Goal: Task Accomplishment & Management: Use online tool/utility

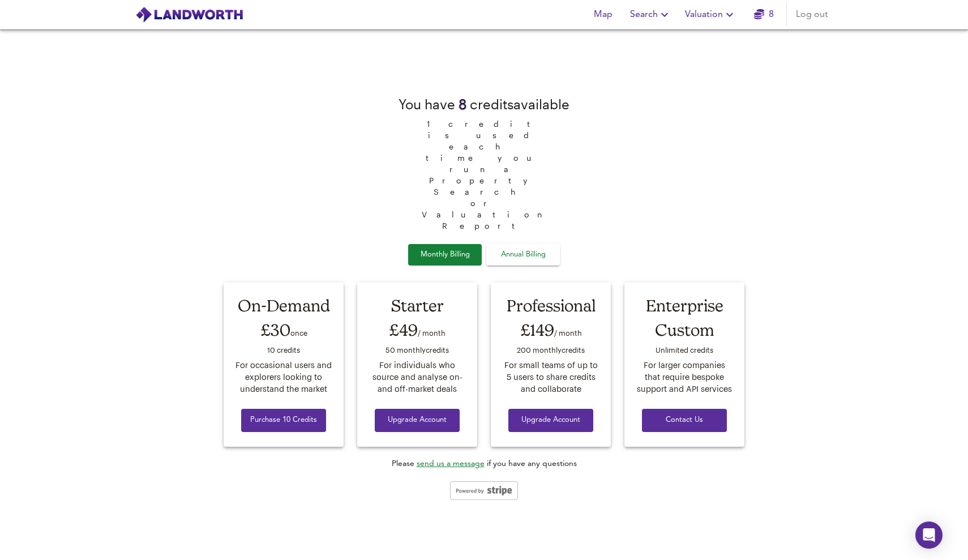
click at [693, 11] on span "Valuation" at bounding box center [710, 15] width 51 height 16
click at [695, 33] on li "New Valuation Report" at bounding box center [710, 41] width 135 height 20
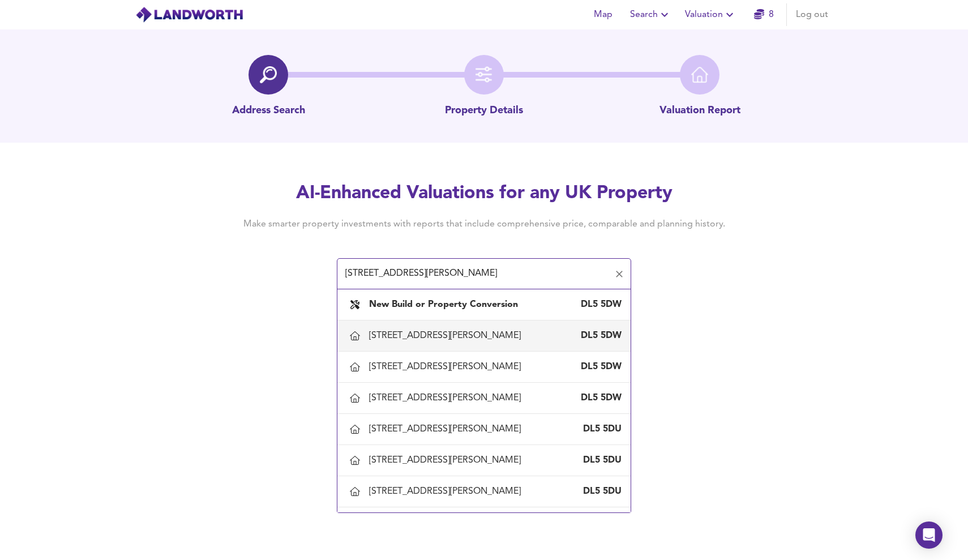
click at [470, 339] on div "[STREET_ADDRESS][PERSON_NAME]" at bounding box center [447, 335] width 156 height 12
type input "[STREET_ADDRESS][PERSON_NAME]"
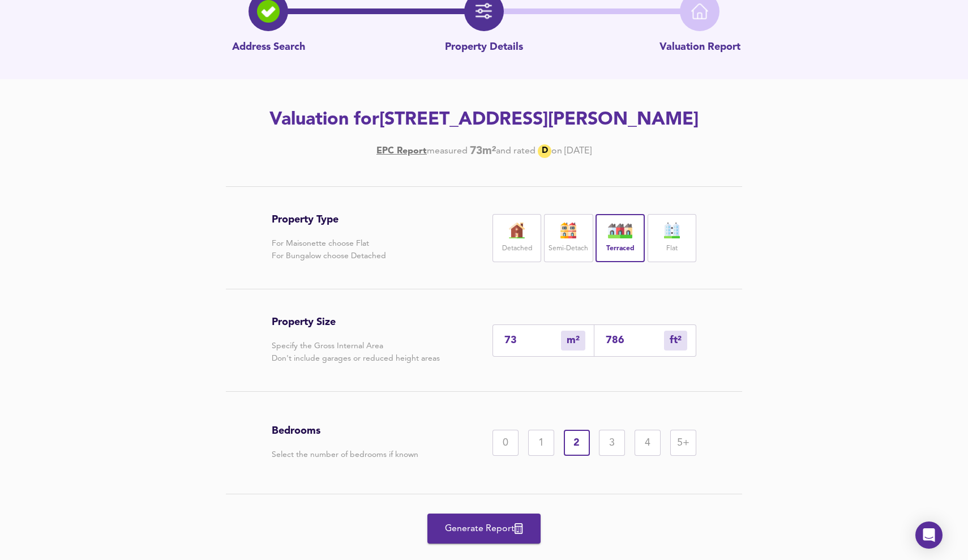
scroll to position [65, 0]
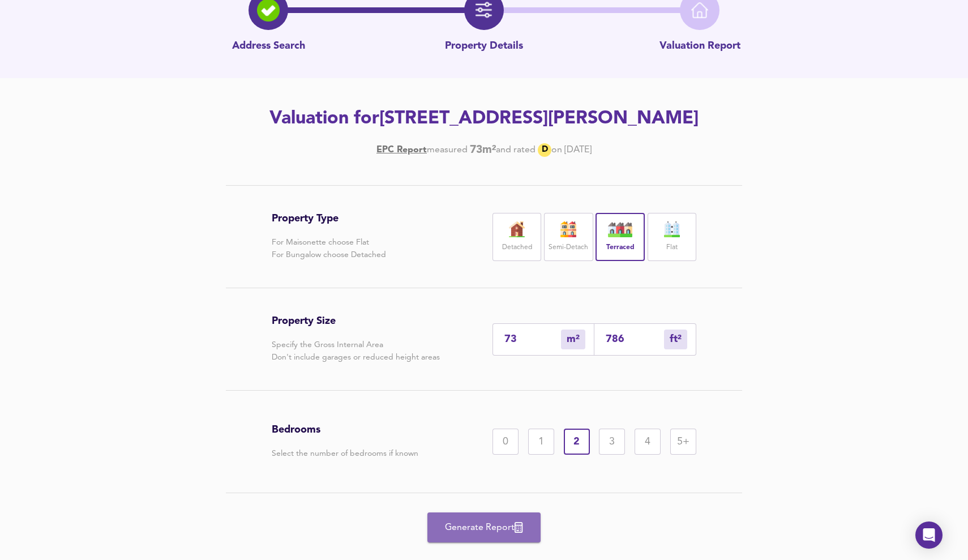
click at [497, 513] on button "Generate Report" at bounding box center [483, 527] width 113 height 30
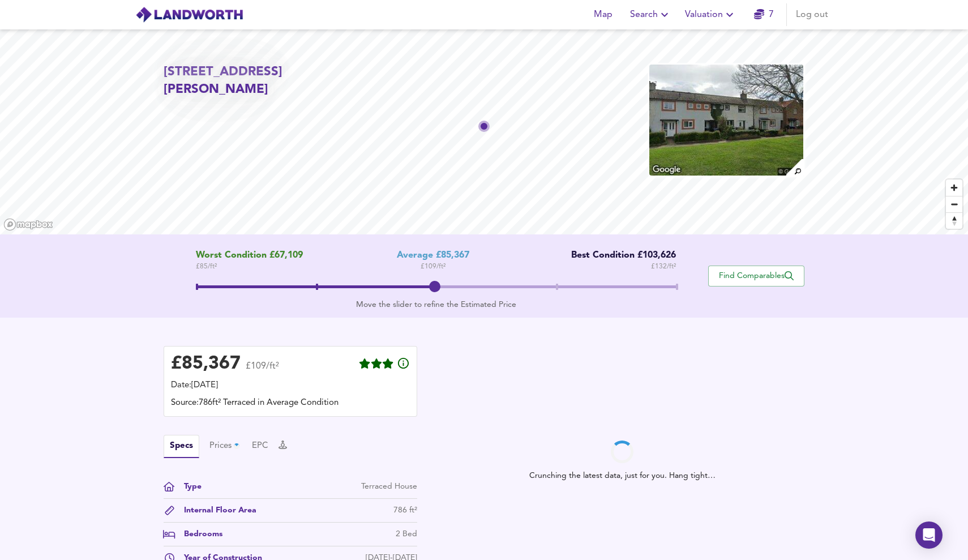
click at [559, 287] on span at bounding box center [436, 286] width 480 height 3
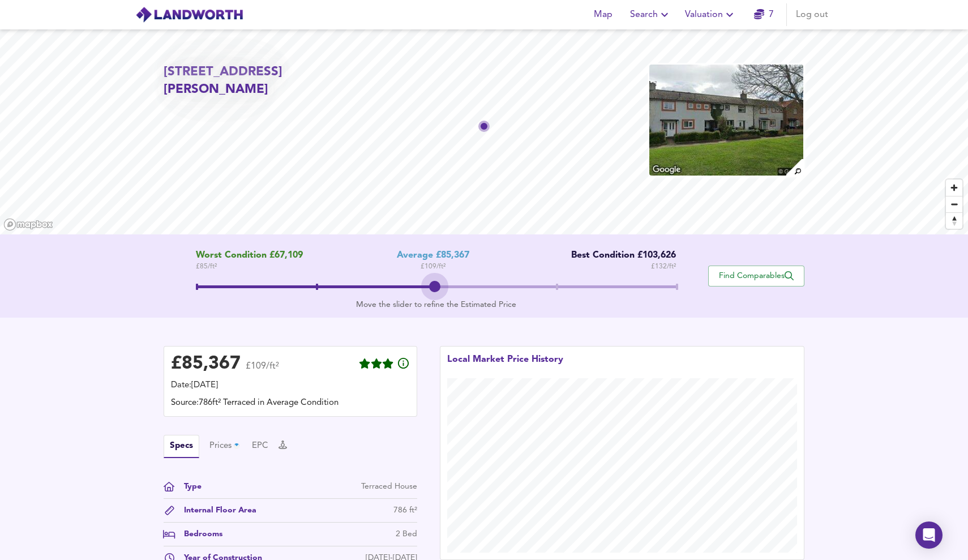
click at [436, 285] on span at bounding box center [316, 286] width 240 height 3
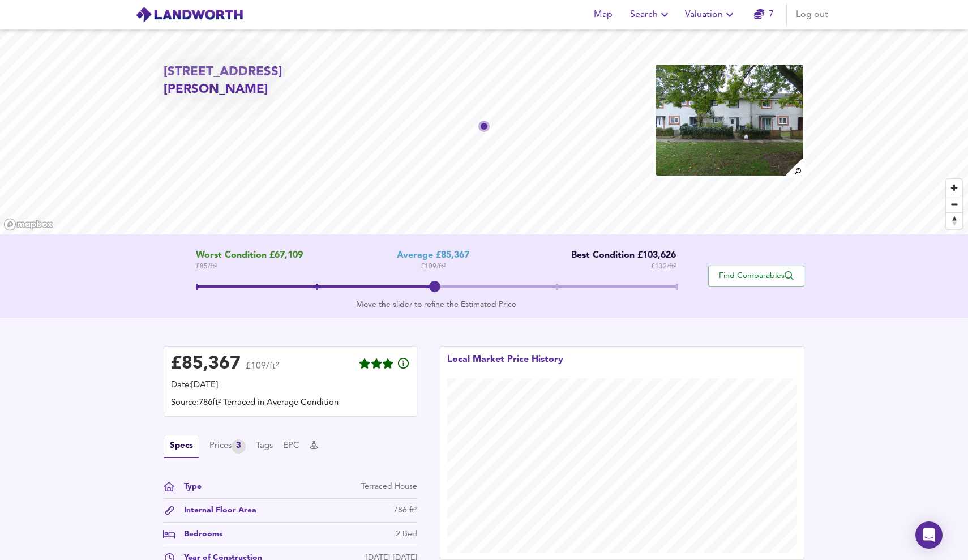
click at [557, 289] on span at bounding box center [557, 287] width 2 height 6
click at [677, 287] on span at bounding box center [677, 287] width 2 height 6
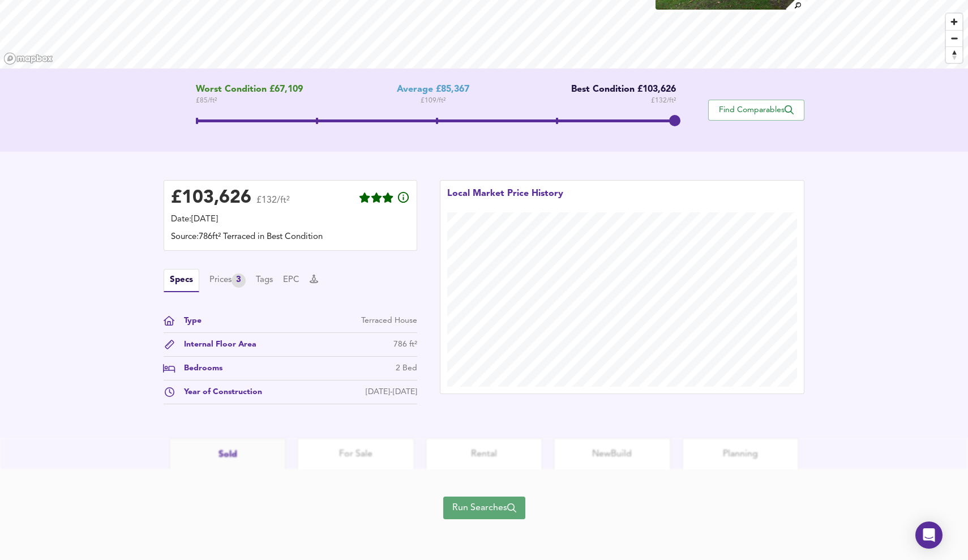
click at [486, 516] on button "Run Searches" at bounding box center [484, 507] width 82 height 23
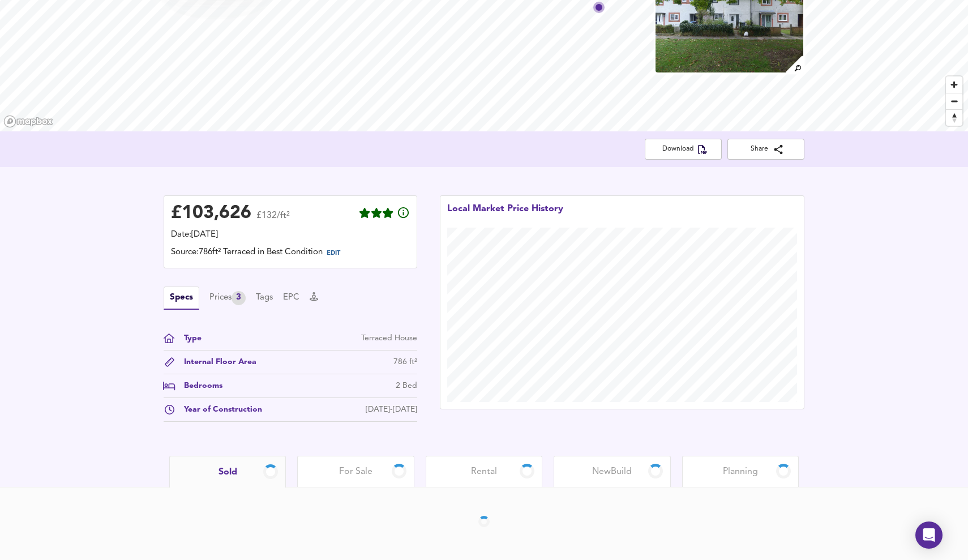
click at [511, 466] on div "Rental" at bounding box center [484, 471] width 117 height 31
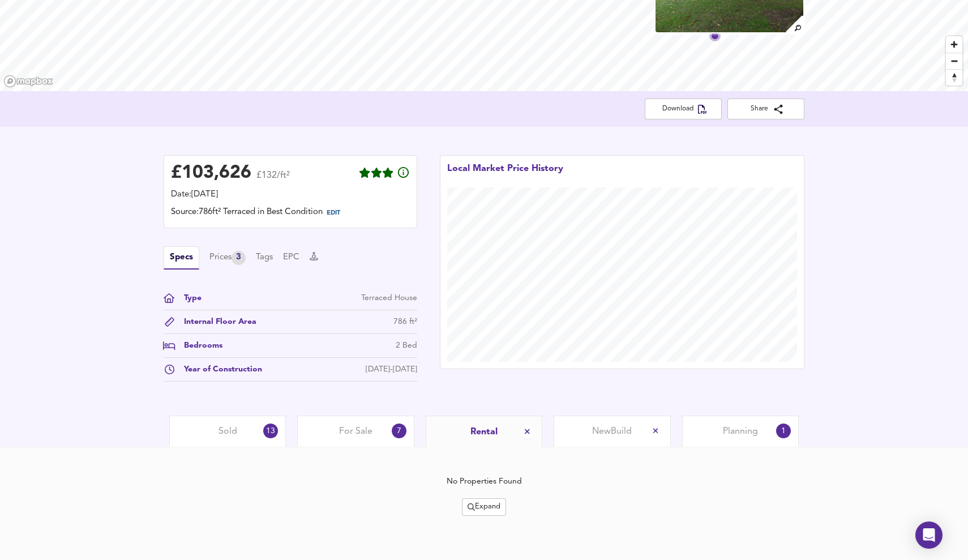
scroll to position [143, 0]
click at [351, 431] on span "For Sale" at bounding box center [355, 431] width 33 height 12
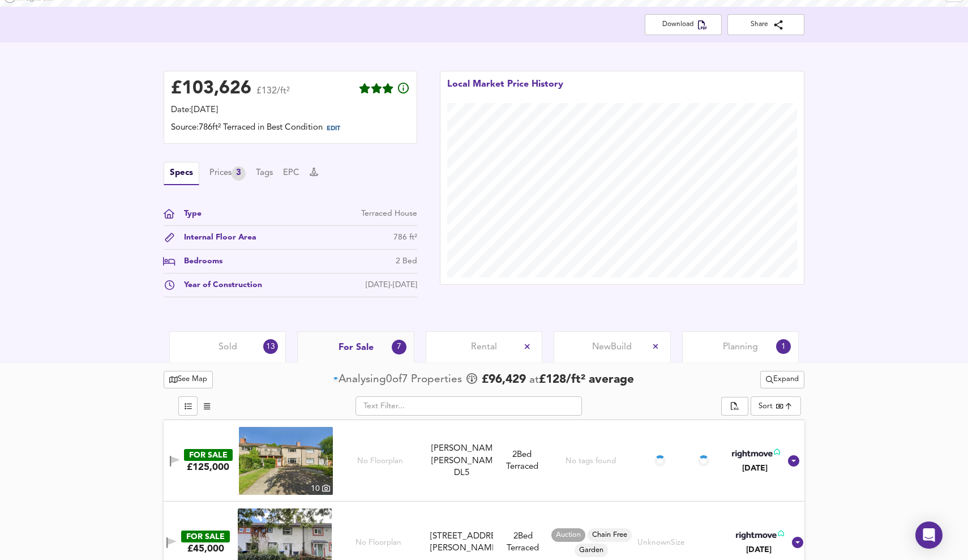
scroll to position [271, 0]
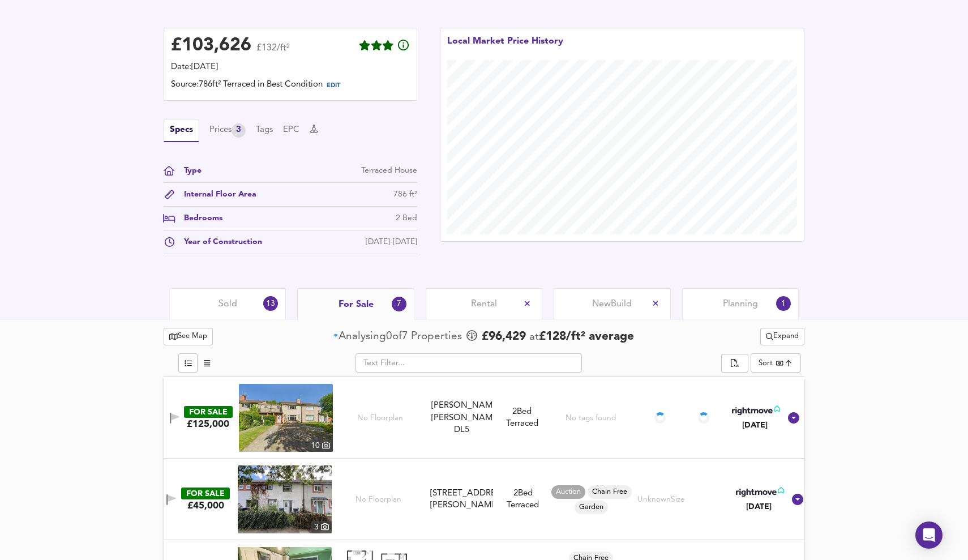
click at [210, 306] on div "Sold 13" at bounding box center [227, 303] width 117 height 31
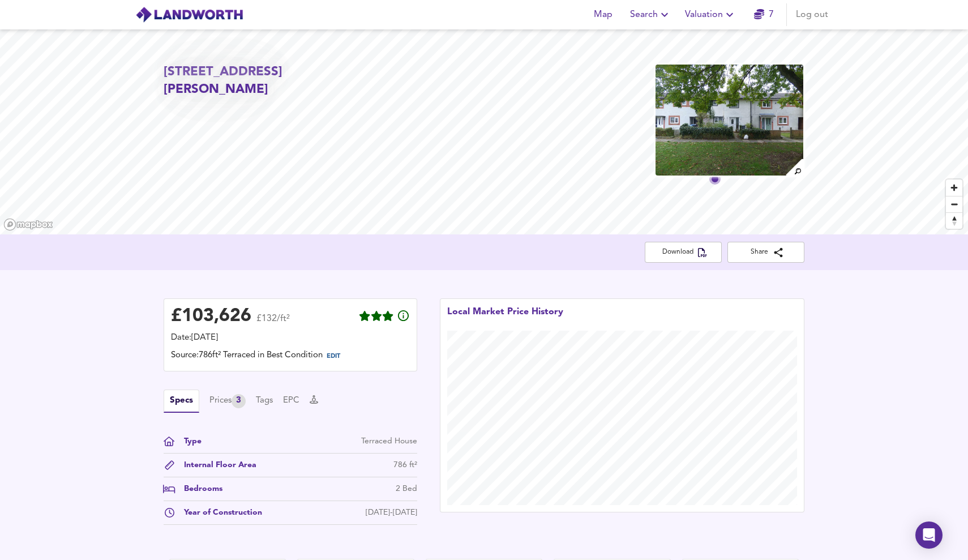
click at [182, 281] on div "£ 103,626 £132/ft² Date: [DATE] Source: 786ft² Terraced in Best Condition EDIT …" at bounding box center [484, 414] width 968 height 289
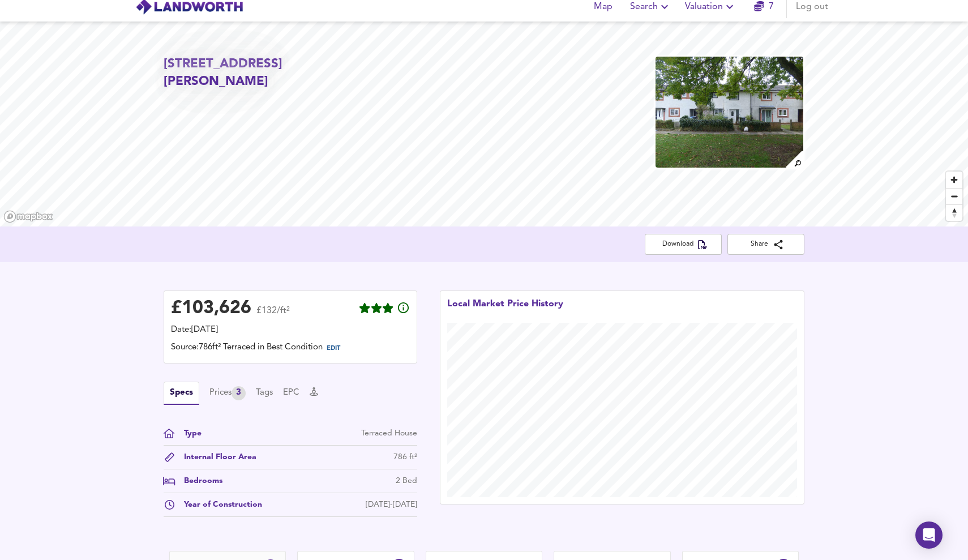
scroll to position [67, 0]
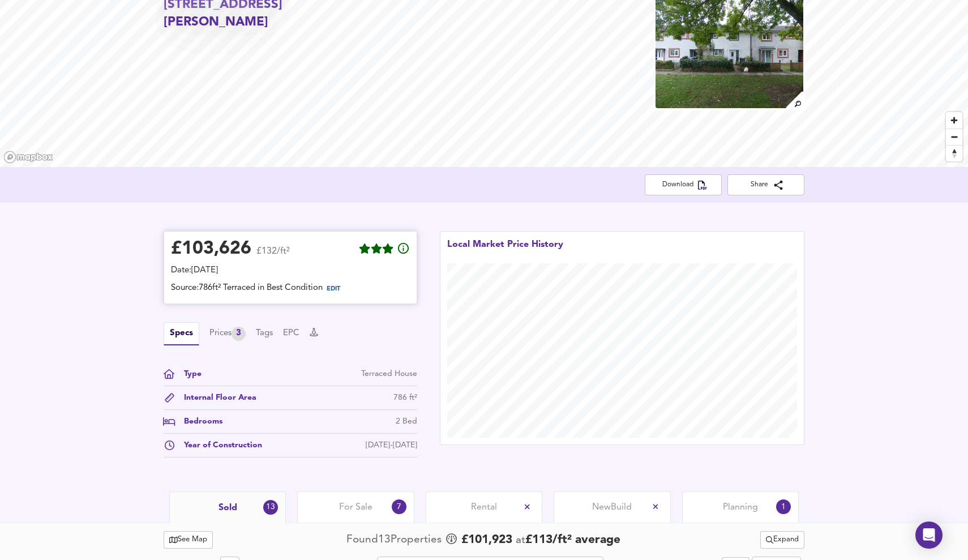
click at [324, 244] on div "£ 103,626 £132/ft²" at bounding box center [290, 250] width 239 height 25
click at [408, 251] on icon at bounding box center [404, 249] width 14 height 14
click at [423, 187] on div "Download Share" at bounding box center [484, 184] width 641 height 21
click at [218, 326] on div "Specs Prices 3 Tags EPC" at bounding box center [291, 333] width 254 height 23
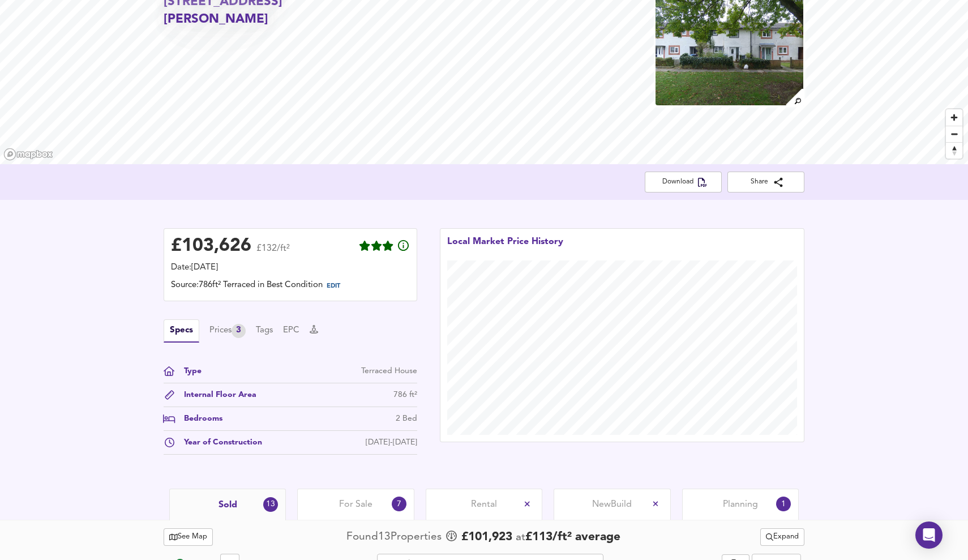
scroll to position [10, 0]
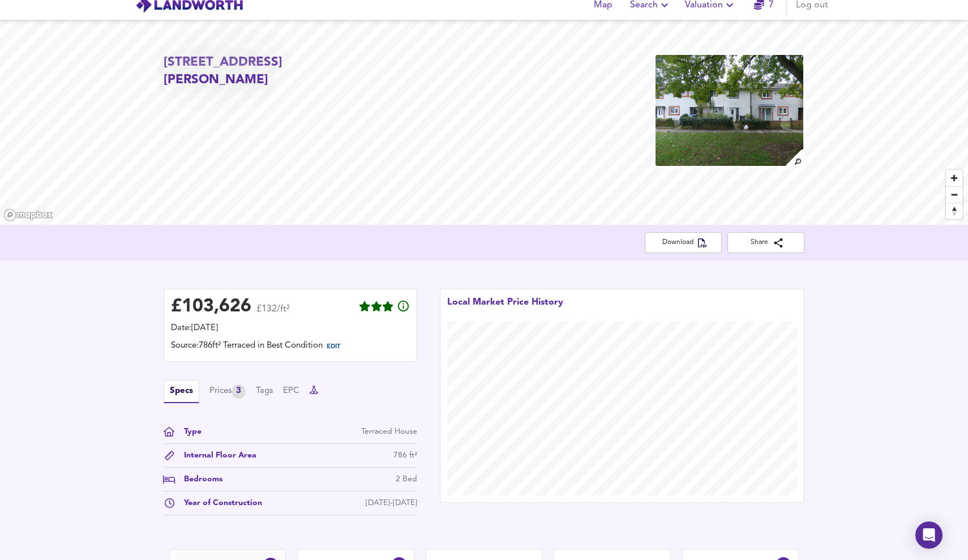
click at [318, 387] on icon at bounding box center [314, 389] width 8 height 8
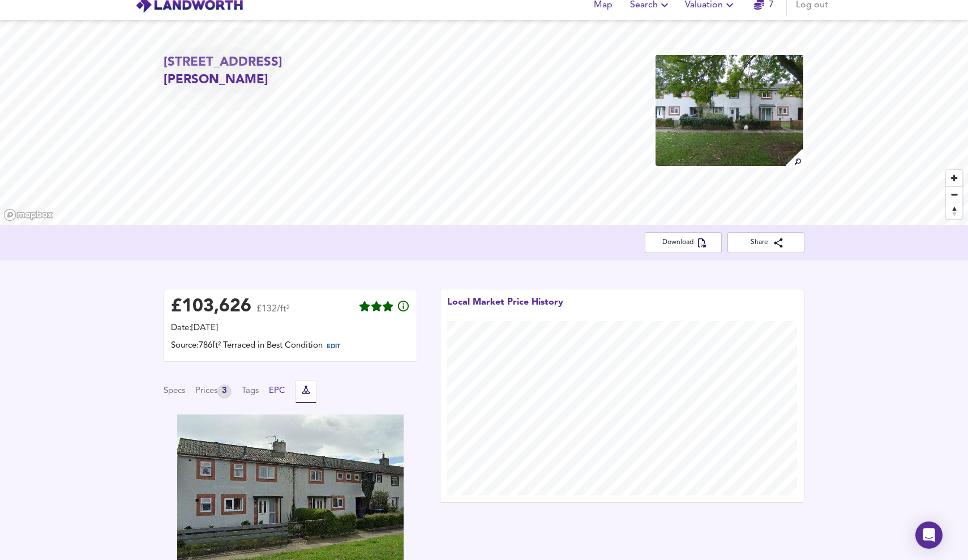
click at [284, 385] on button "EPC" at bounding box center [277, 391] width 16 height 12
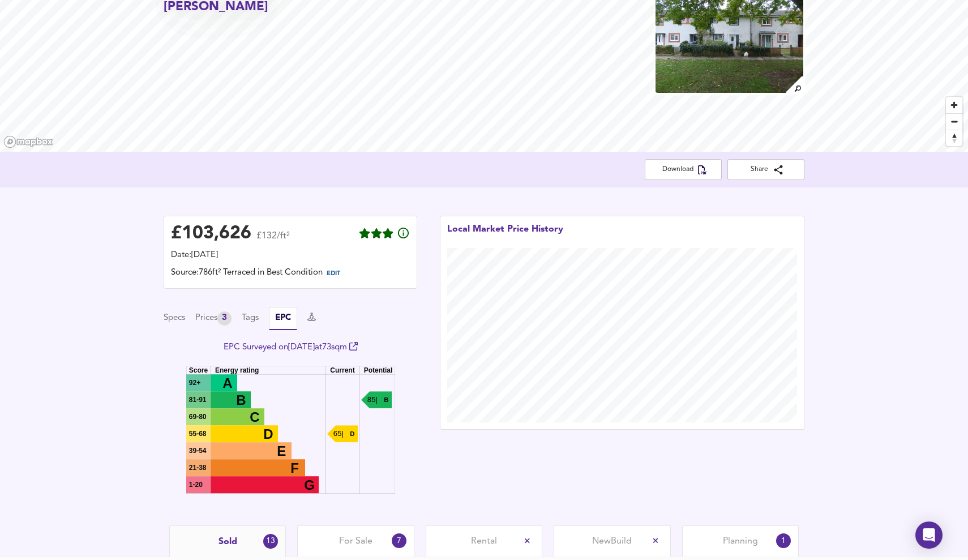
scroll to position [90, 0]
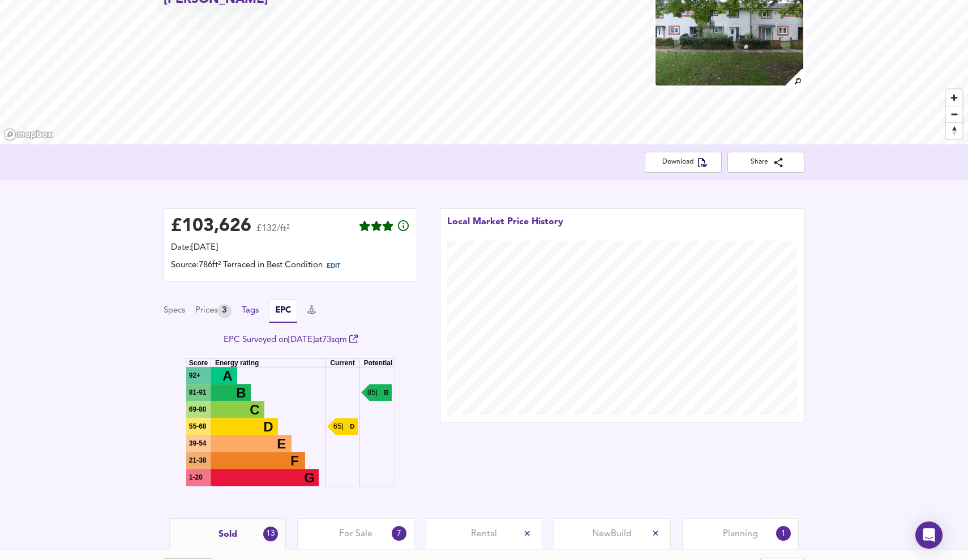
click at [255, 312] on button "Tags" at bounding box center [250, 310] width 17 height 12
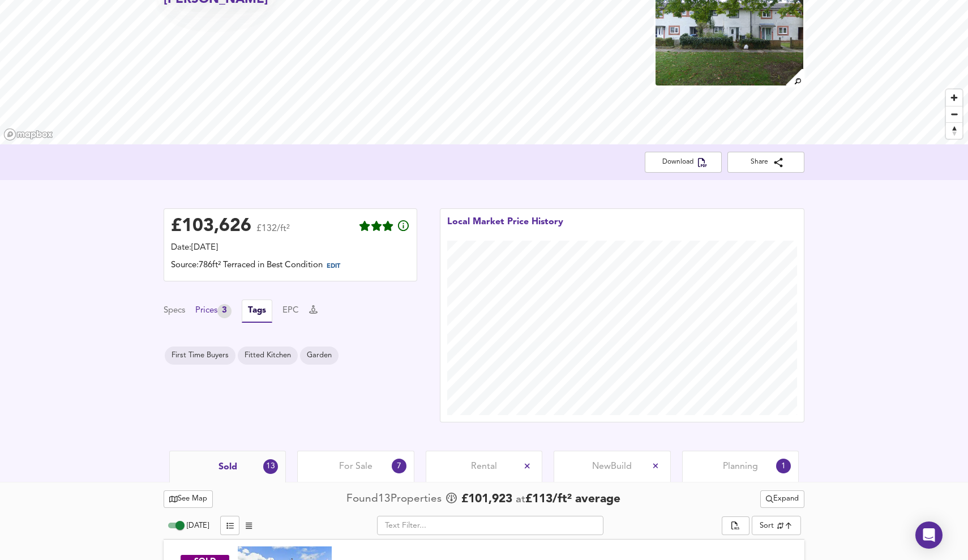
click at [224, 309] on div "3" at bounding box center [224, 311] width 14 height 14
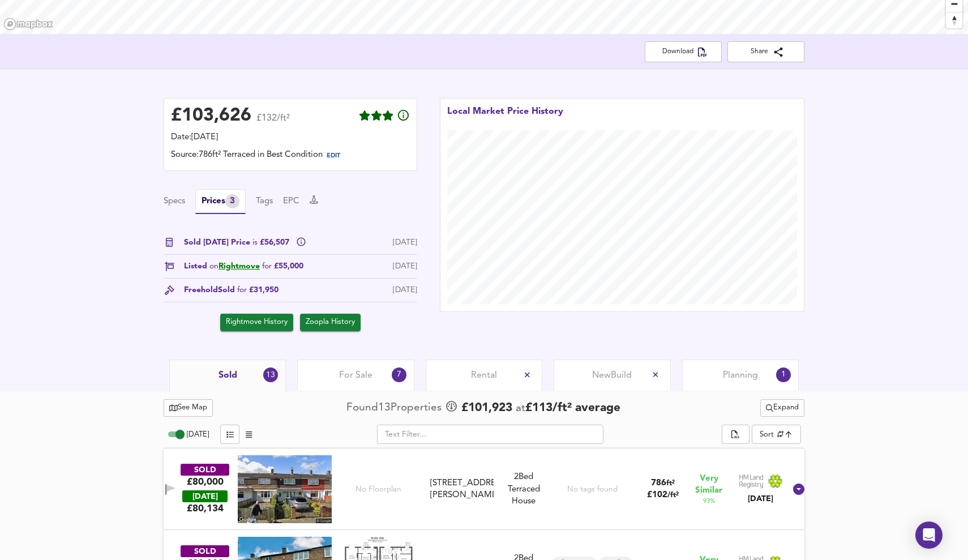
click at [792, 379] on div "Planning 1" at bounding box center [740, 374] width 117 height 31
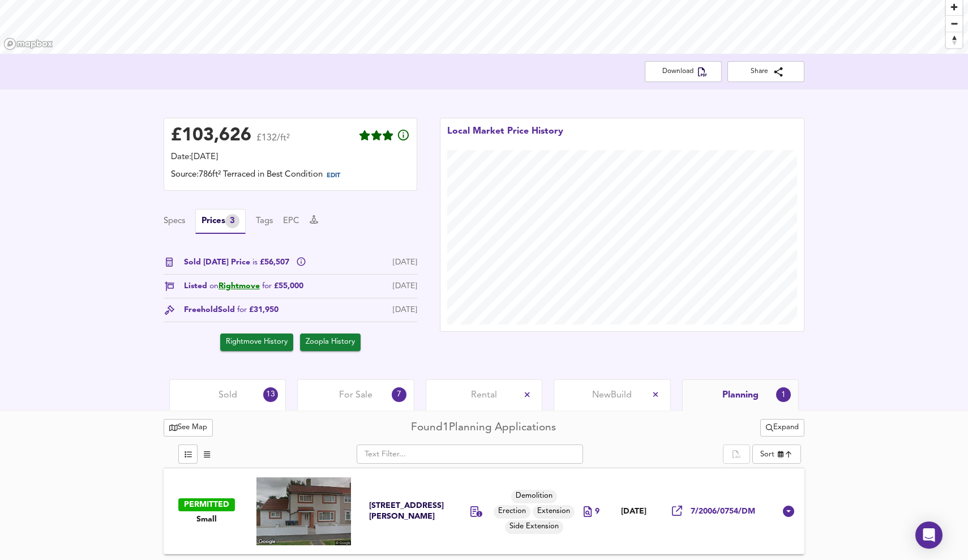
scroll to position [182, 0]
click at [241, 401] on div "Sold 13" at bounding box center [227, 394] width 117 height 31
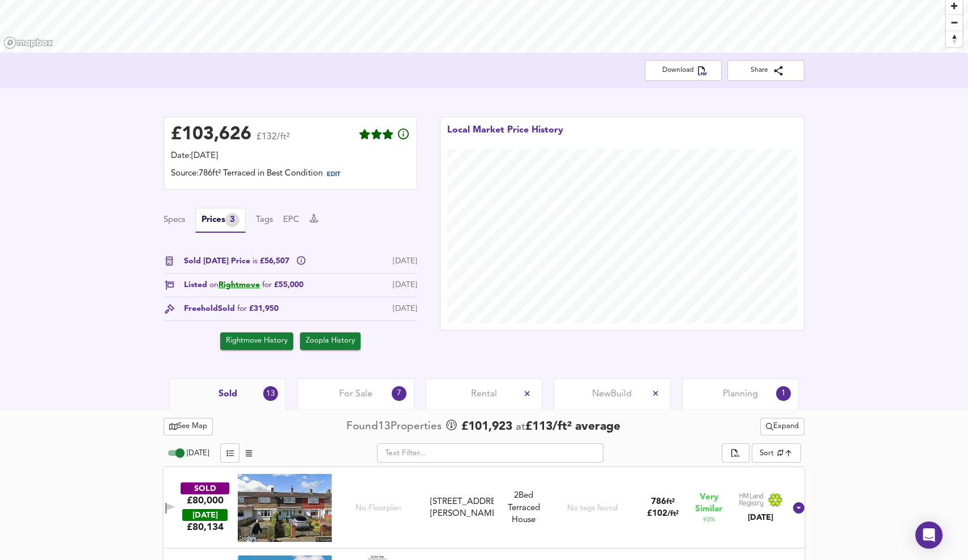
click at [186, 209] on div "Specs Prices 3 Tags EPC" at bounding box center [291, 220] width 254 height 25
click at [184, 214] on button "Specs" at bounding box center [175, 220] width 22 height 12
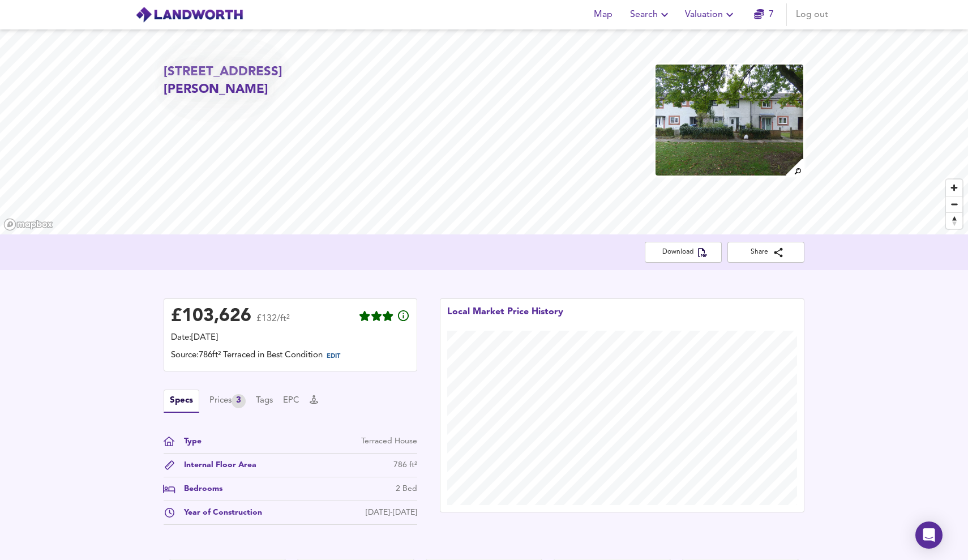
click at [298, 71] on h2 "[STREET_ADDRESS][PERSON_NAME]" at bounding box center [266, 81] width 205 height 36
